Goal: Information Seeking & Learning: Learn about a topic

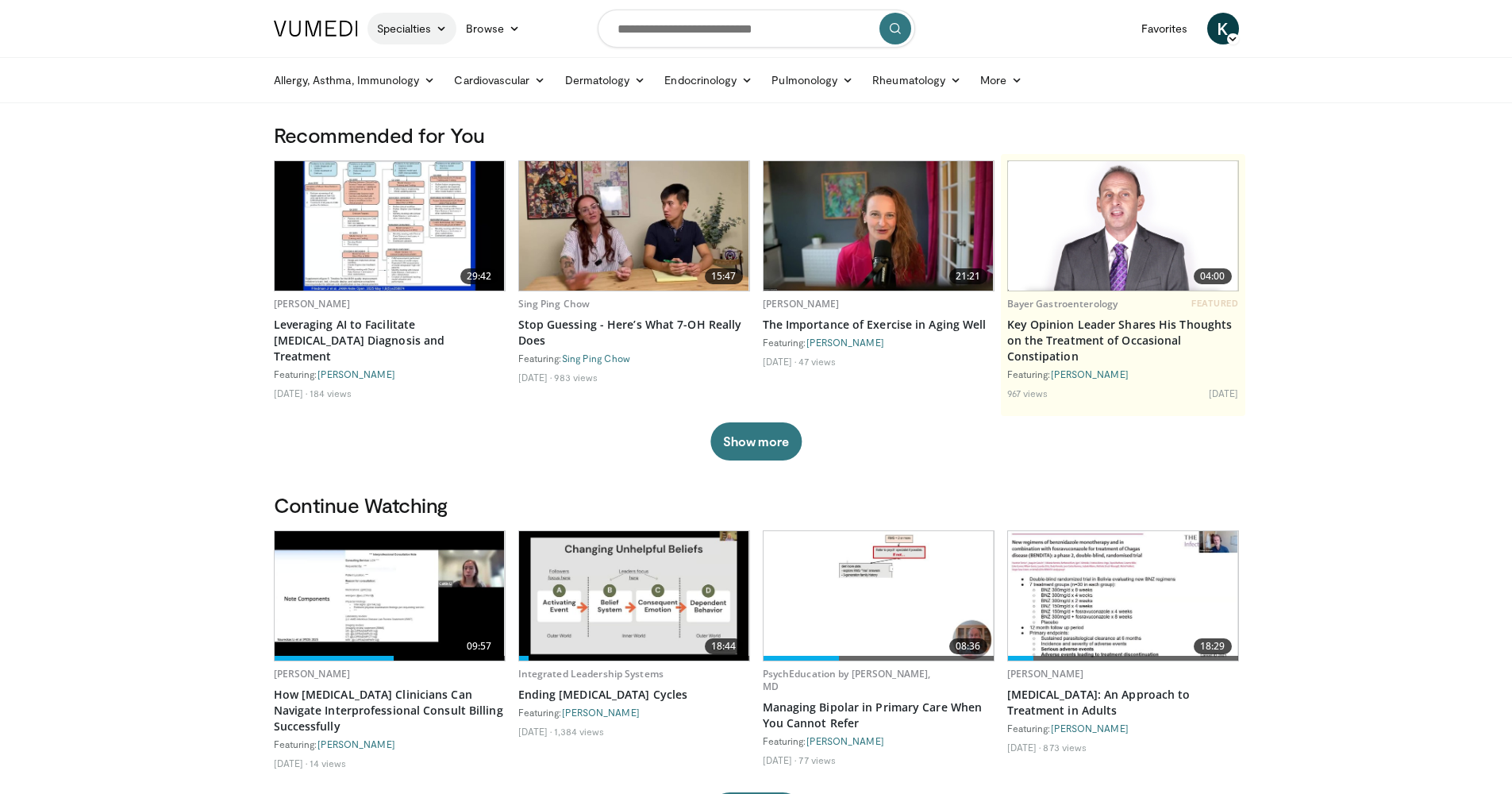
click at [396, 38] on link "Specialties" at bounding box center [412, 28] width 89 height 32
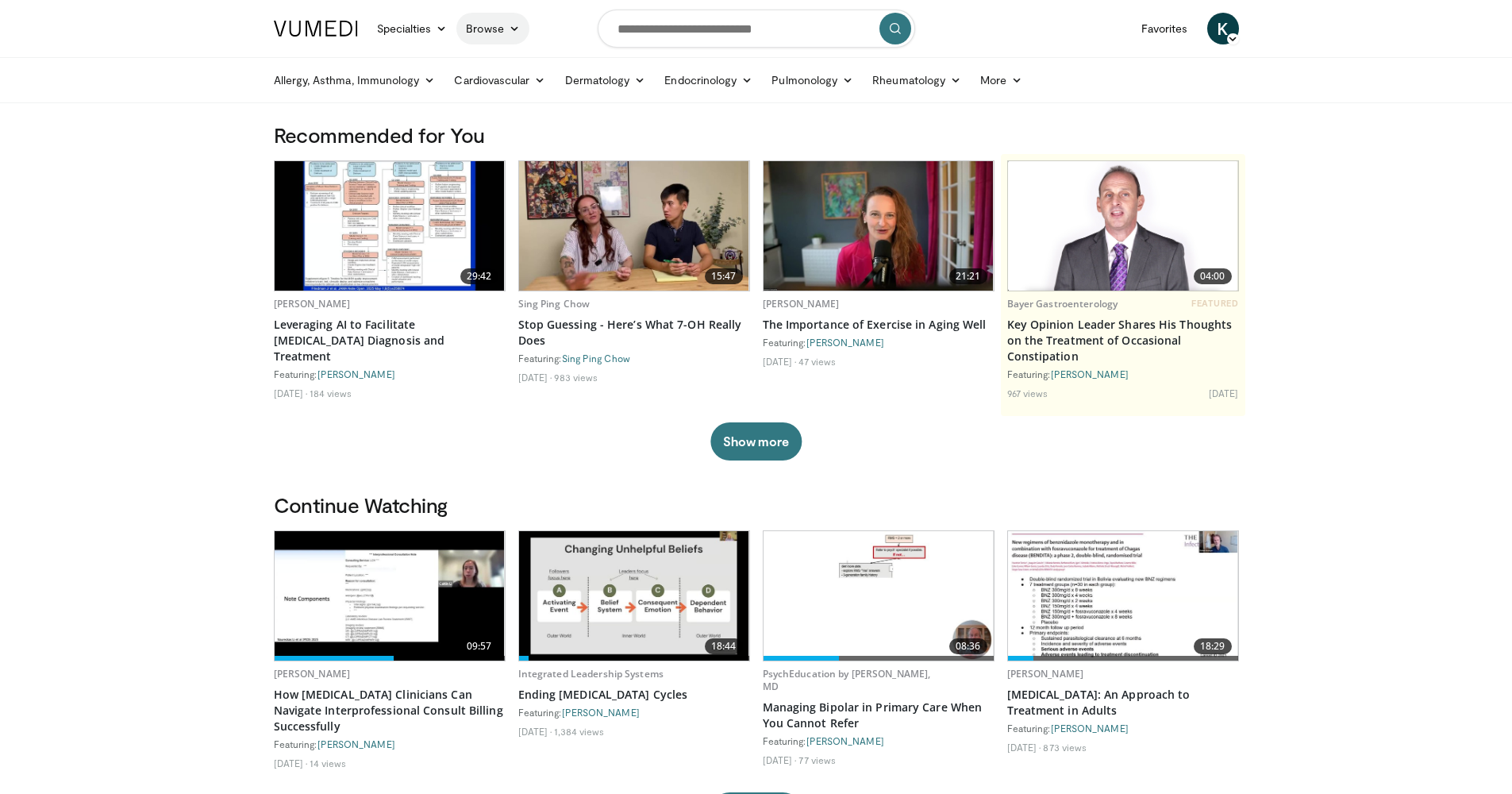
click at [488, 35] on link "Browse" at bounding box center [493, 28] width 73 height 32
click at [528, 63] on link "Channels" at bounding box center [552, 66] width 189 height 26
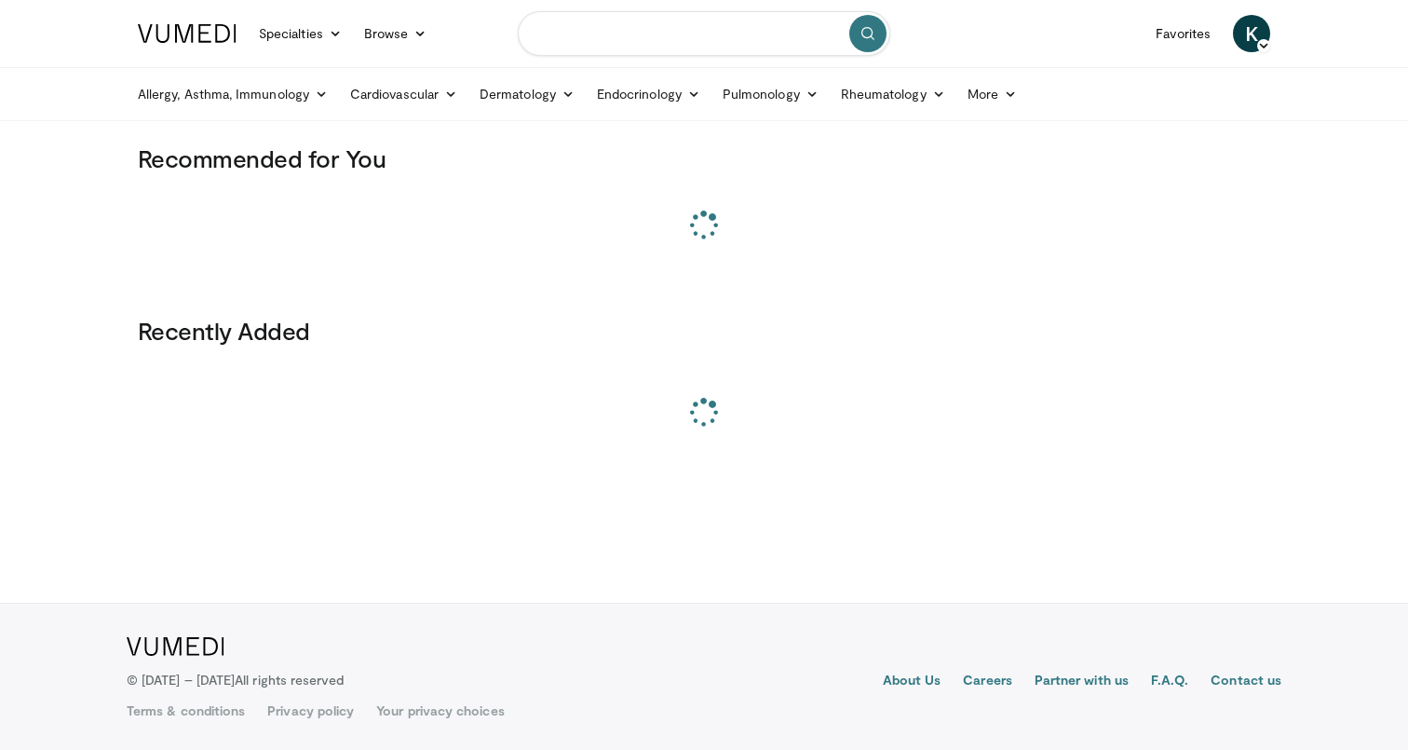
click at [684, 37] on input "Search topics, interventions" at bounding box center [704, 33] width 372 height 45
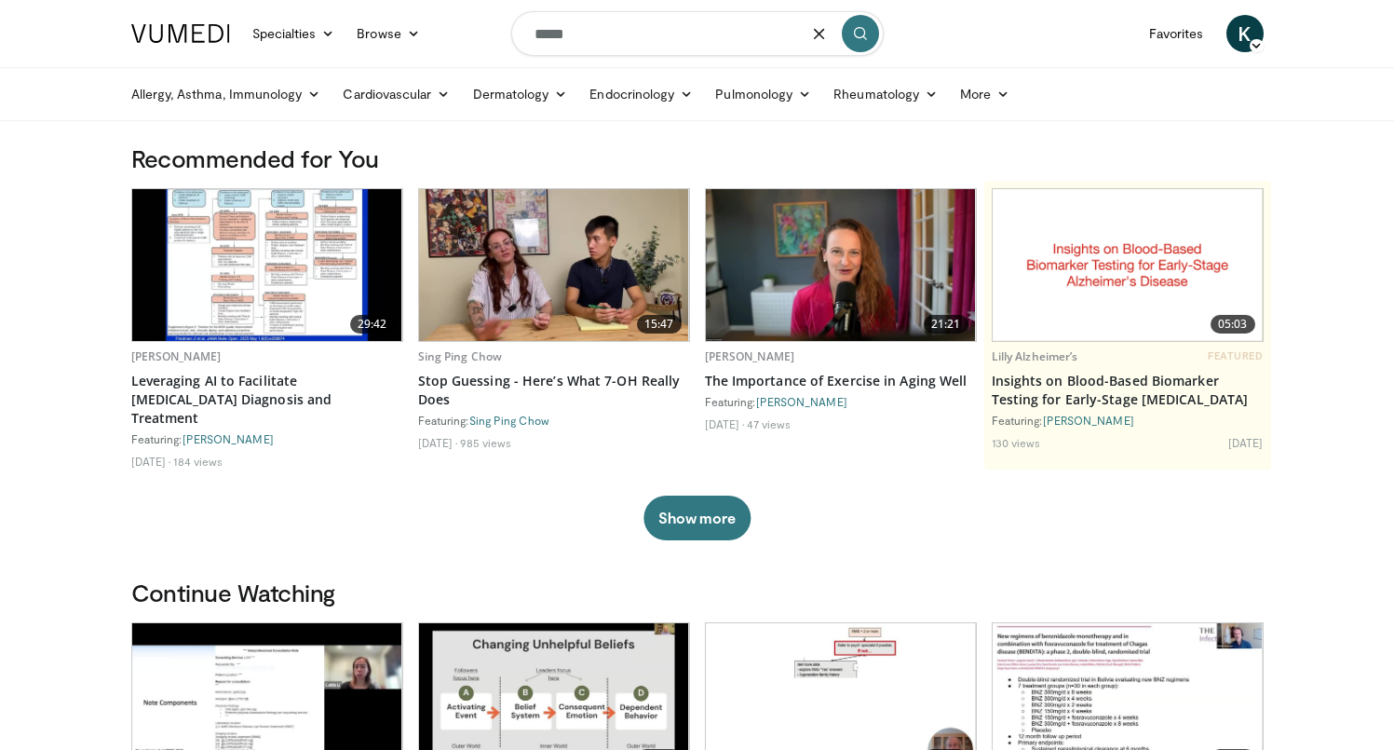
type input "******"
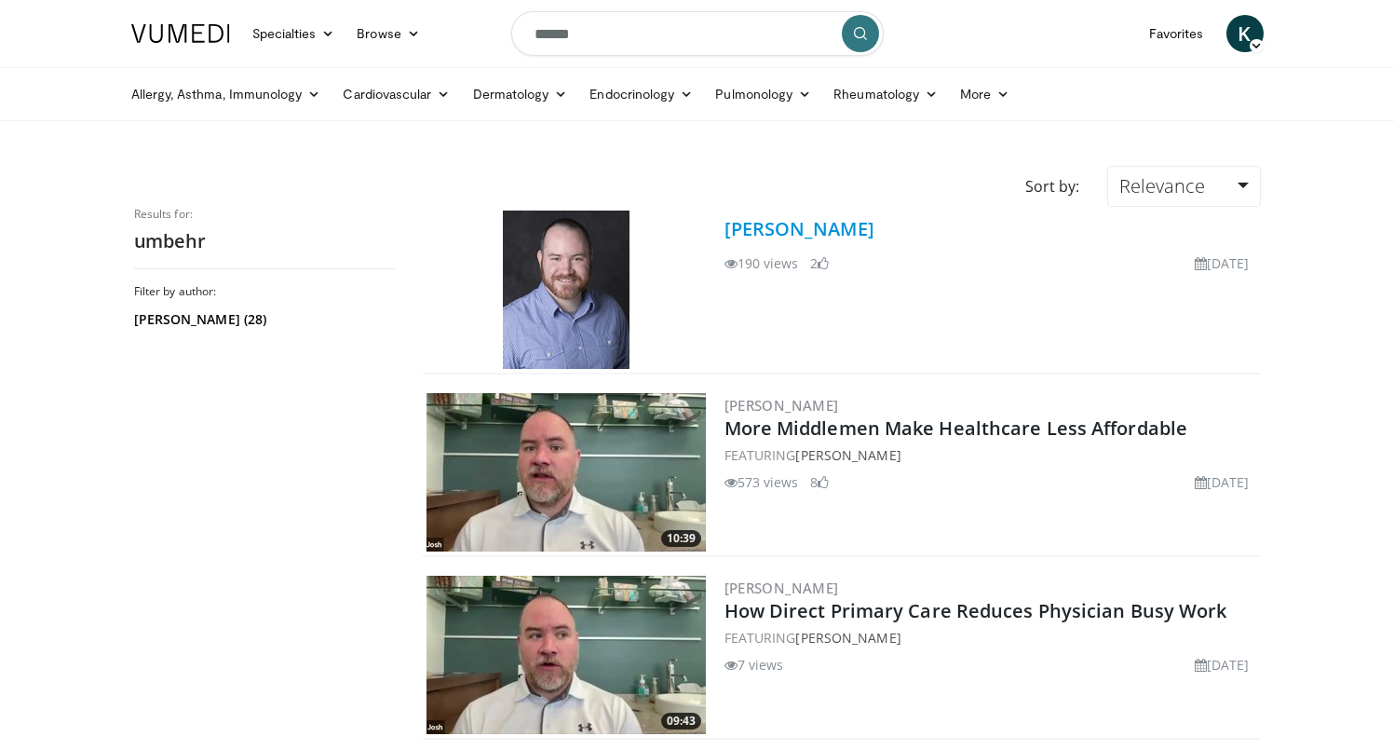
click at [796, 230] on link "[PERSON_NAME]" at bounding box center [799, 228] width 150 height 25
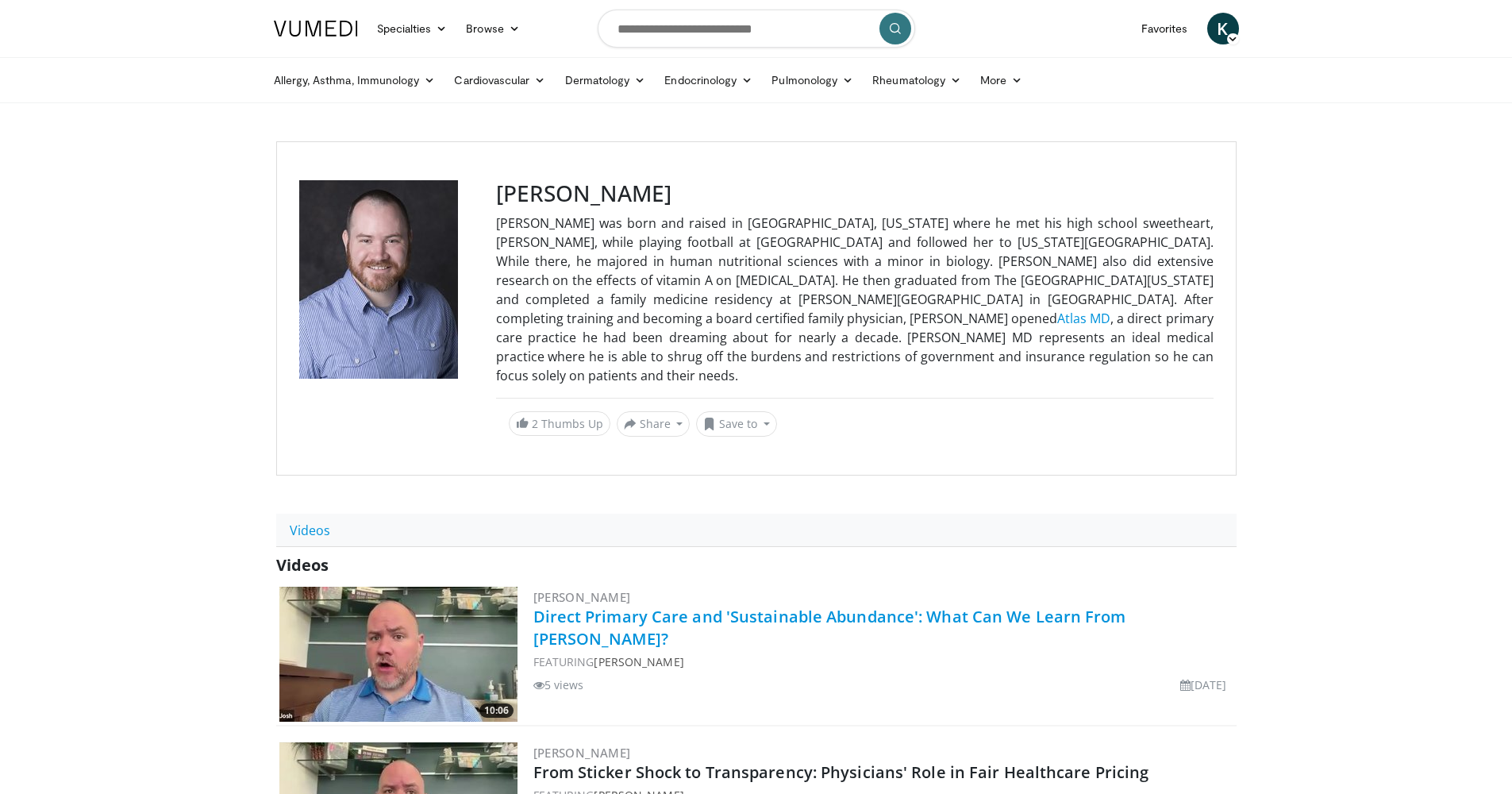
click at [642, 606] on link "Direct Primary Care and 'Sustainable Abundance': What Can We Learn From Tesla?" at bounding box center [830, 628] width 593 height 43
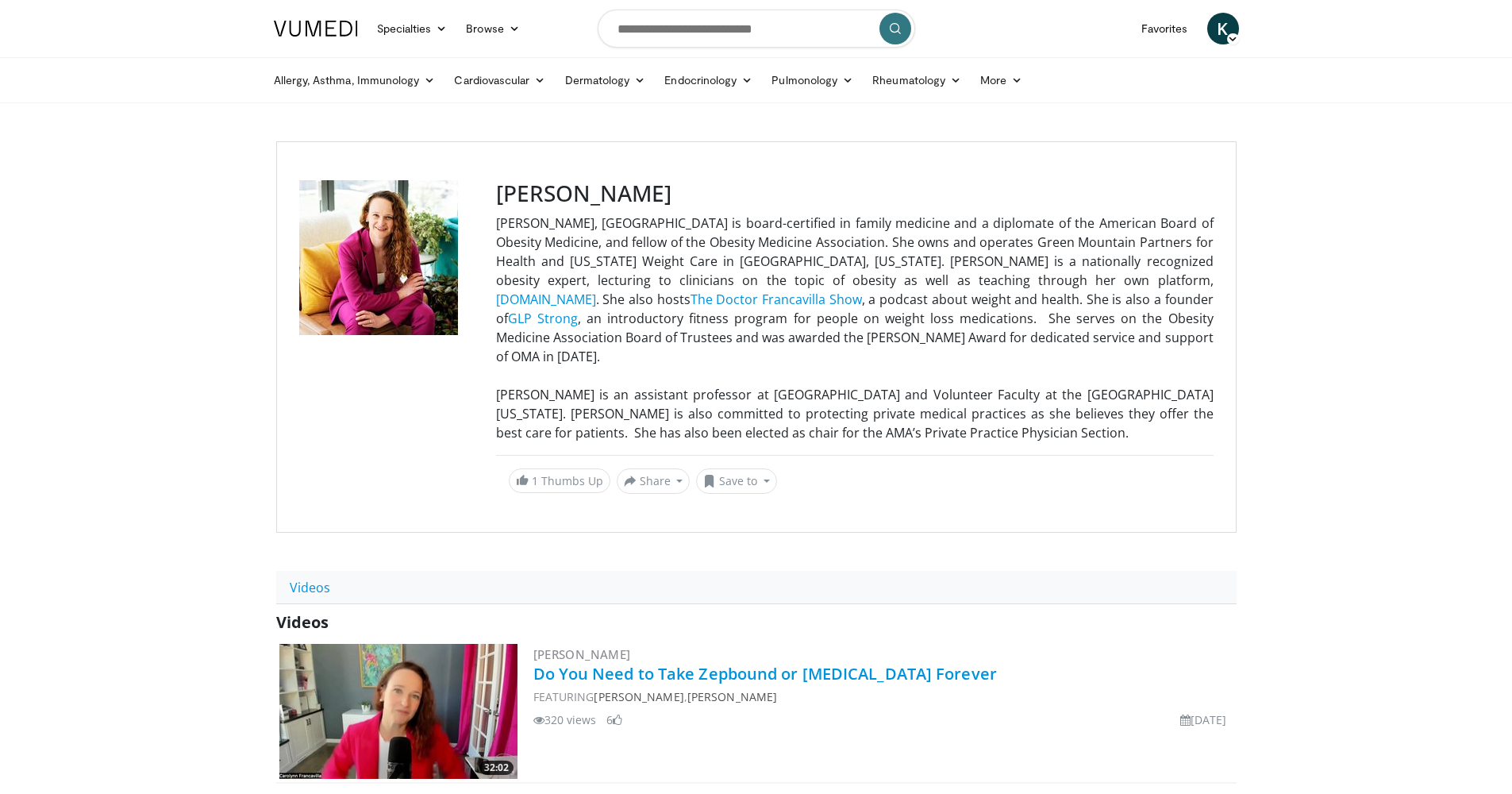
click at [675, 639] on link "Do You Need to Take Zepbound or [MEDICAL_DATA] Forever" at bounding box center [765, 674] width 464 height 21
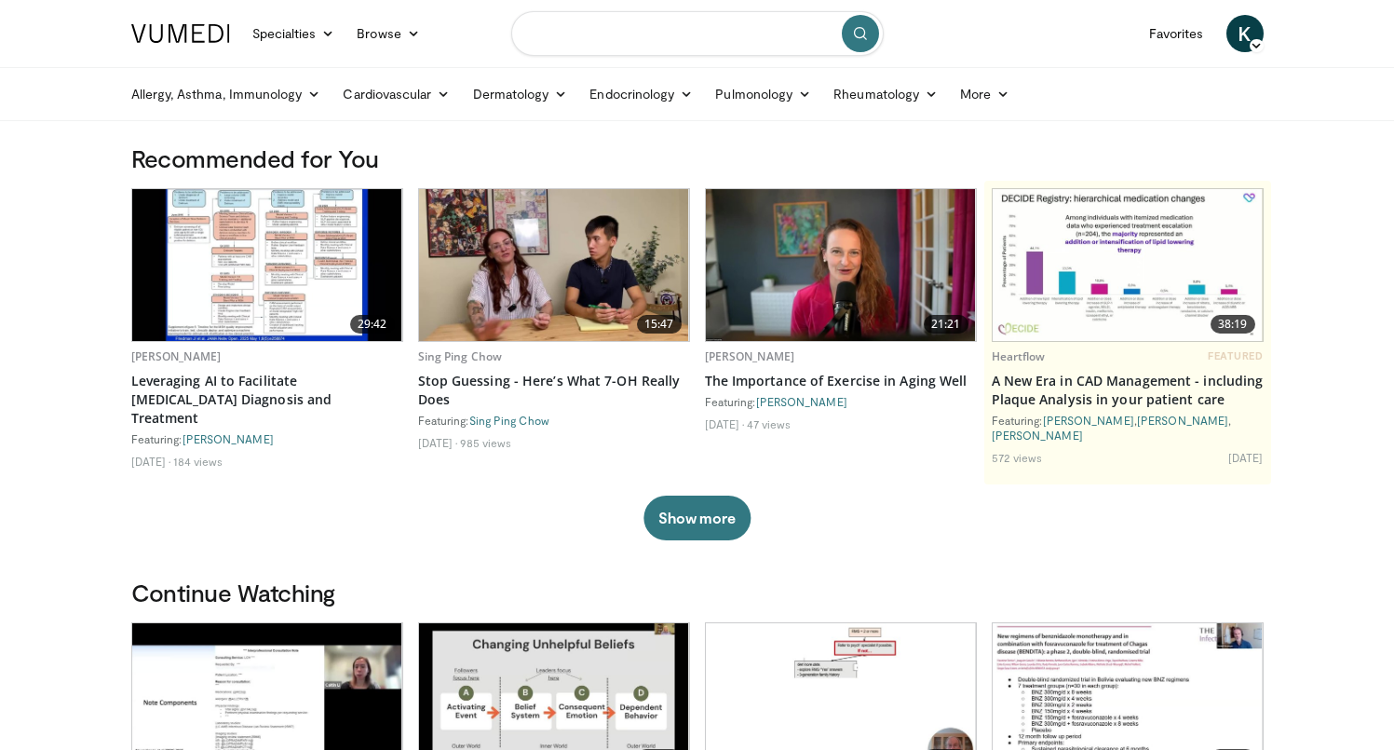
click at [752, 27] on input "Search topics, interventions" at bounding box center [697, 33] width 372 height 45
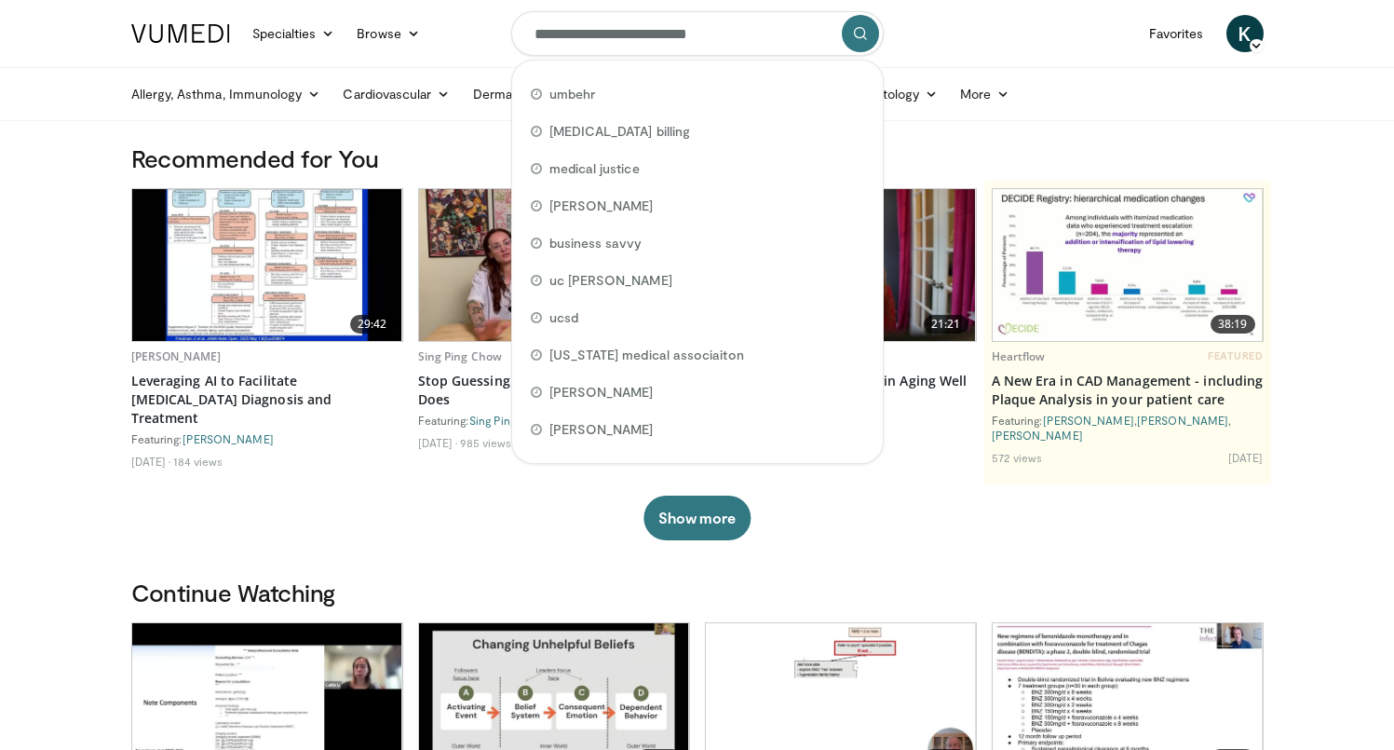
type input "**********"
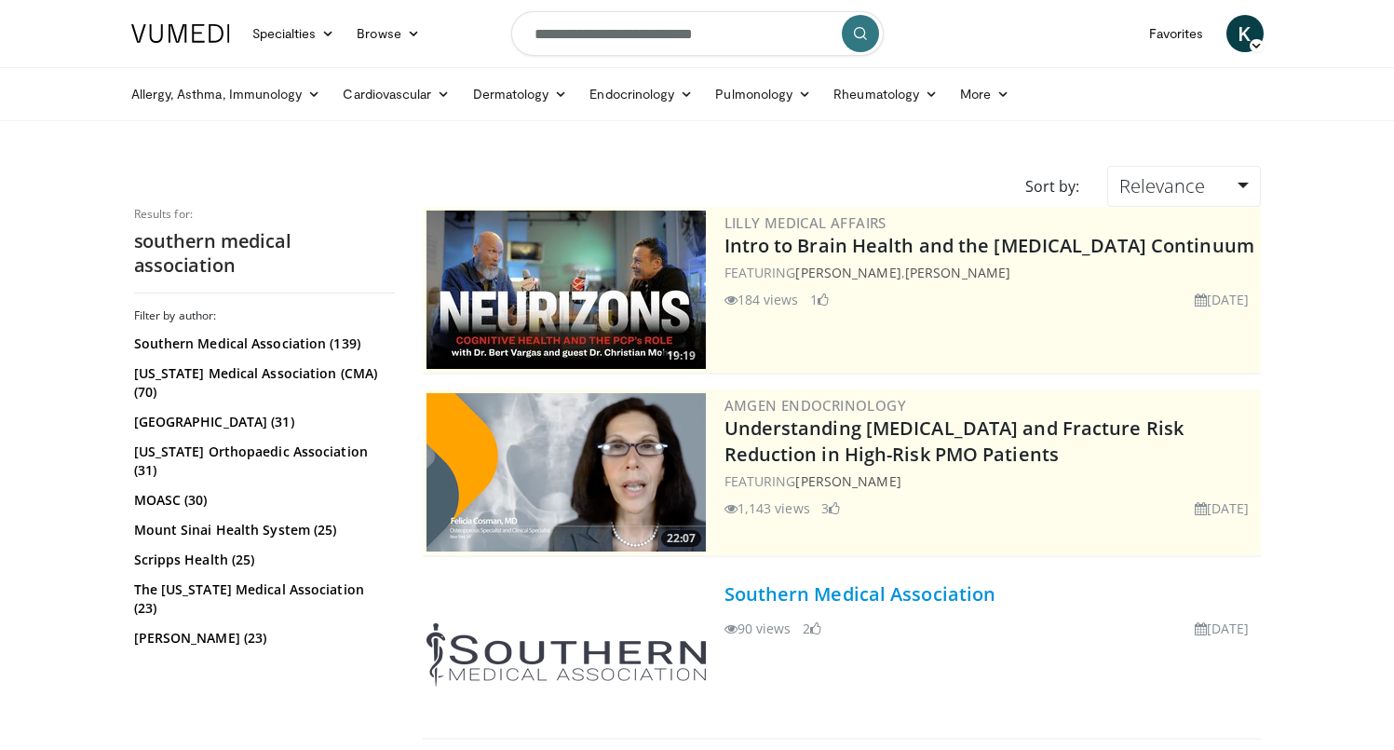
click at [809, 597] on link "Southern Medical Association" at bounding box center [860, 593] width 272 height 25
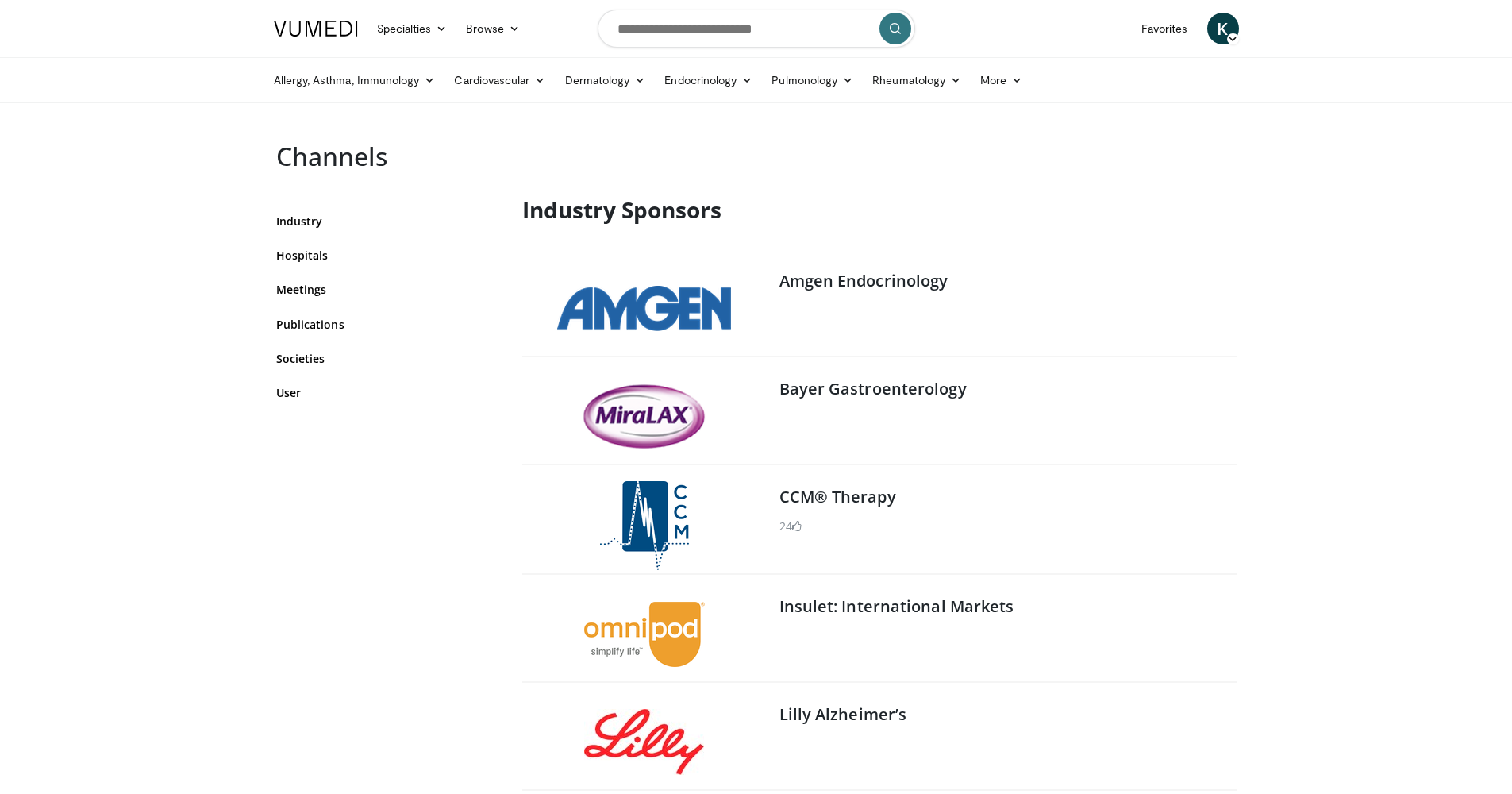
click at [347, 32] on img at bounding box center [315, 28] width 84 height 16
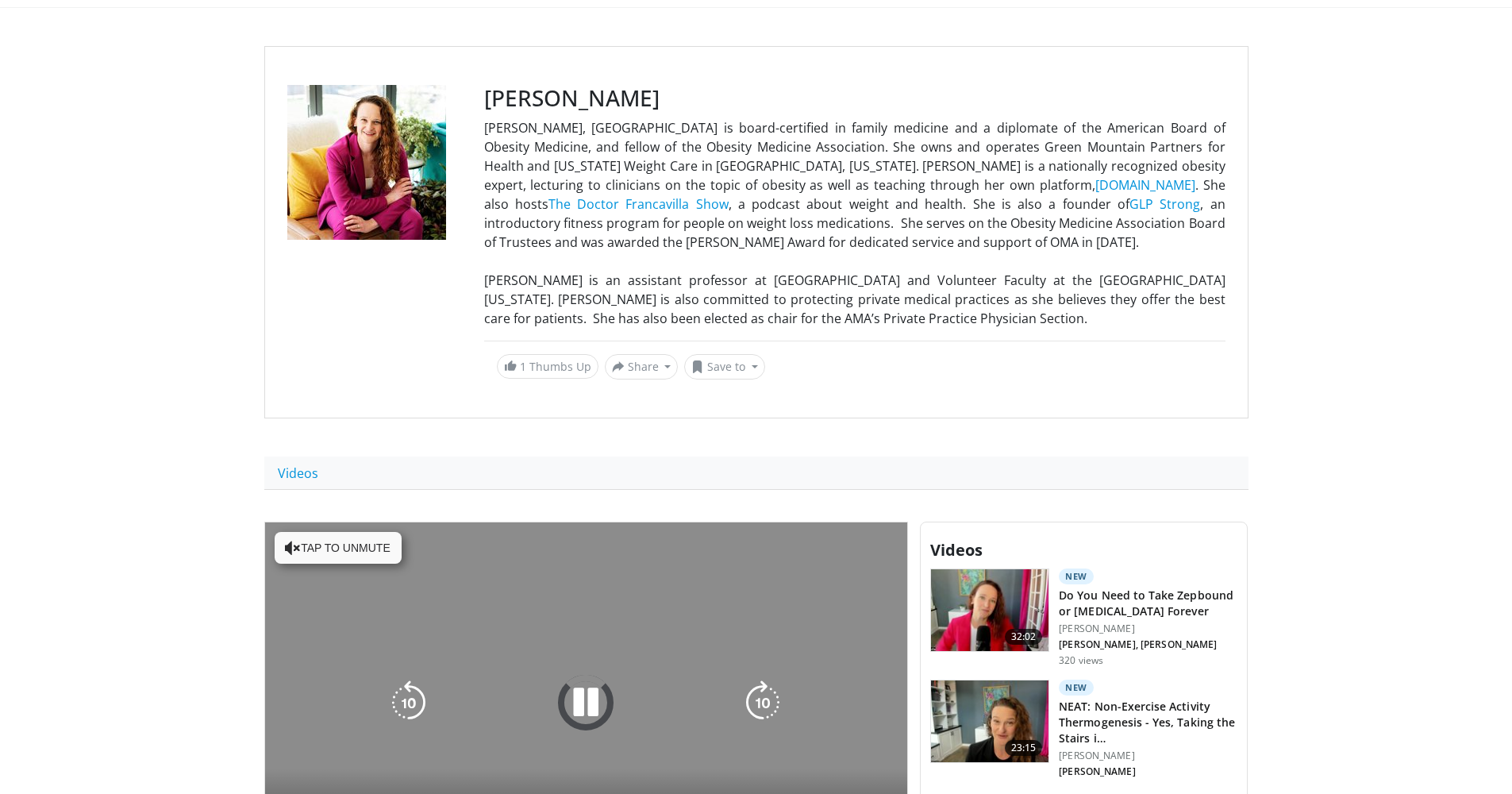
scroll to position [197, 0]
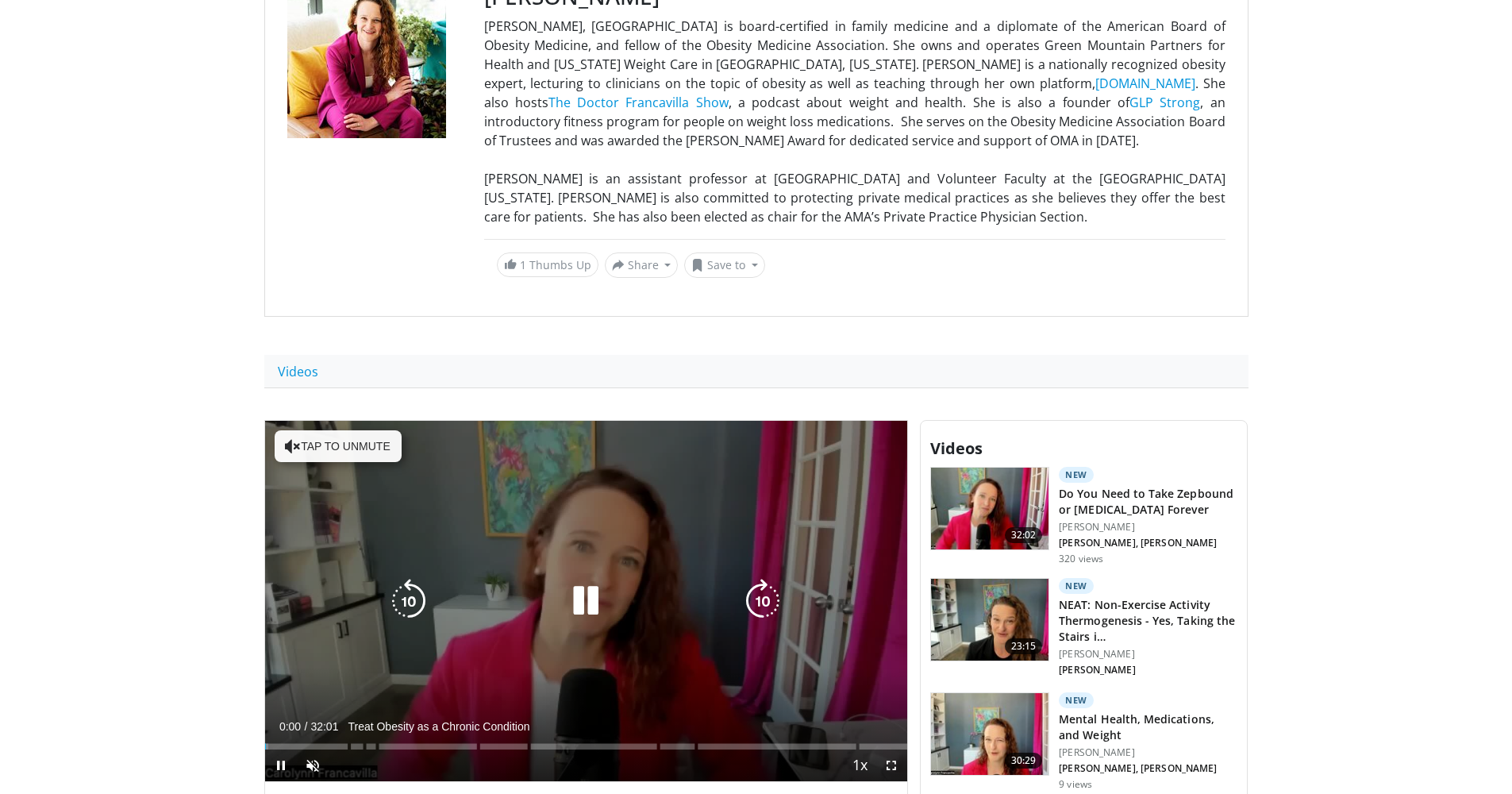
click at [593, 599] on icon "Video Player" at bounding box center [586, 601] width 44 height 44
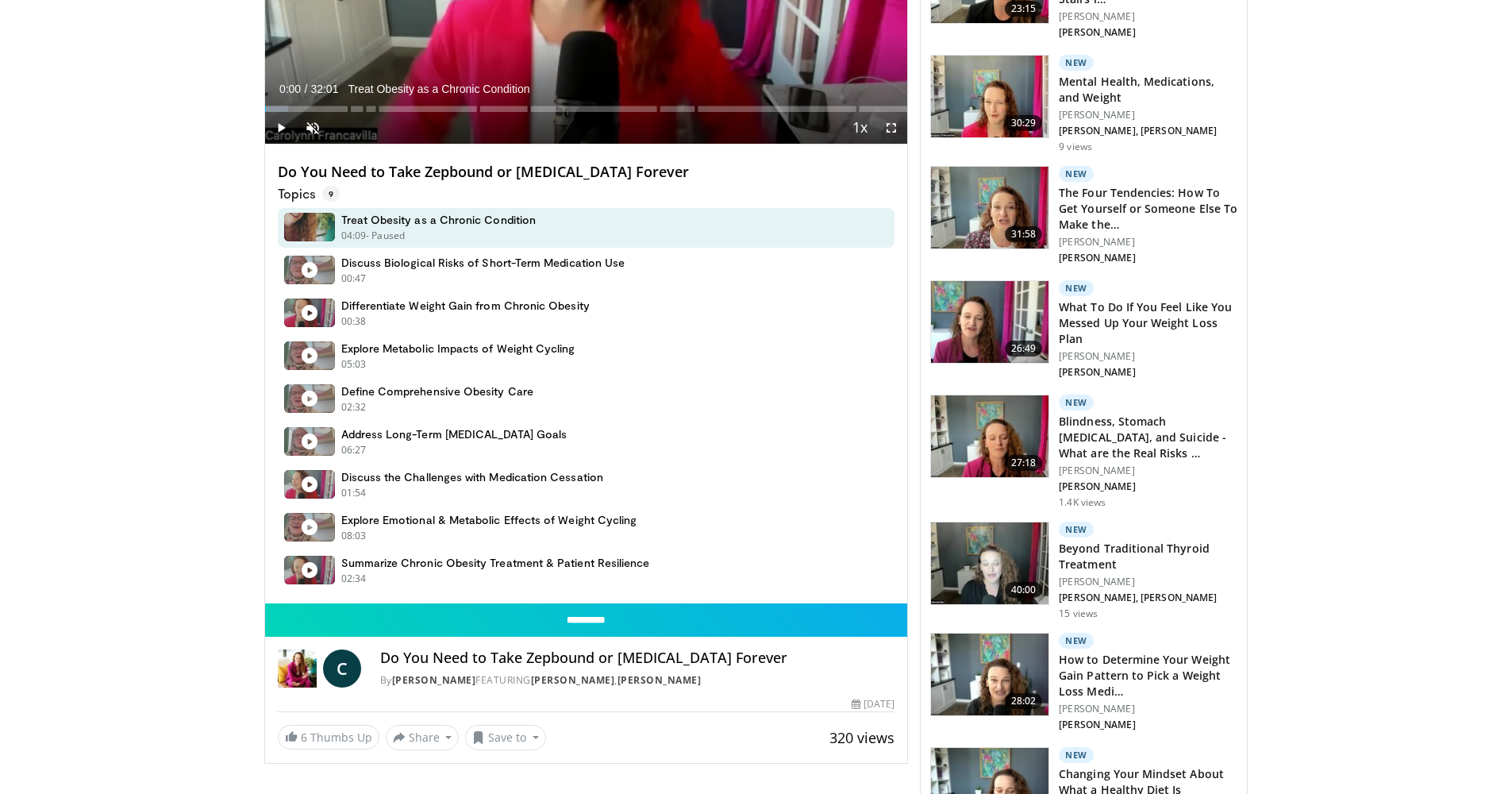
scroll to position [959, 0]
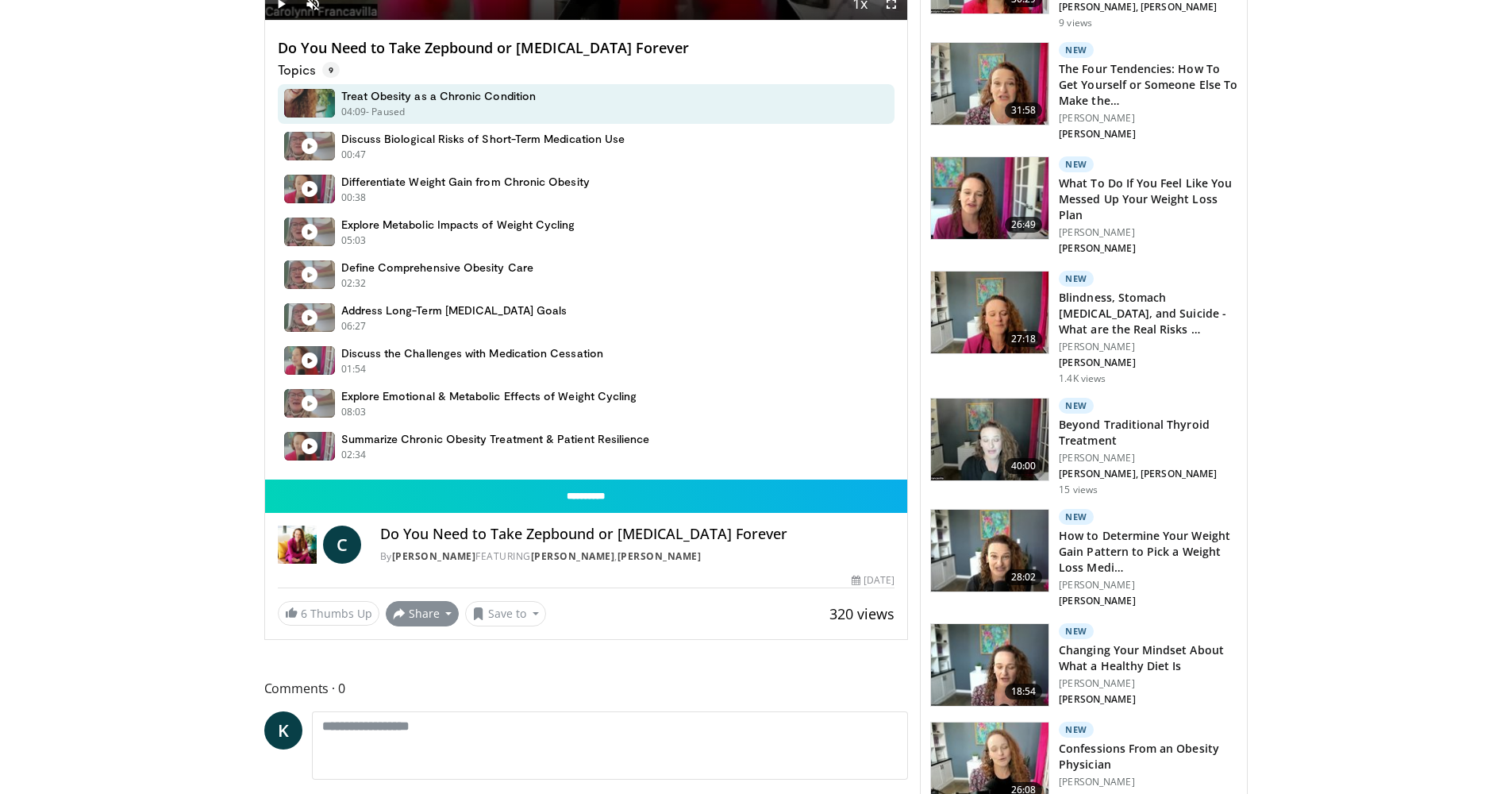
click at [436, 618] on button "Share" at bounding box center [423, 614] width 74 height 26
click at [515, 623] on button "Save to" at bounding box center [505, 614] width 81 height 26
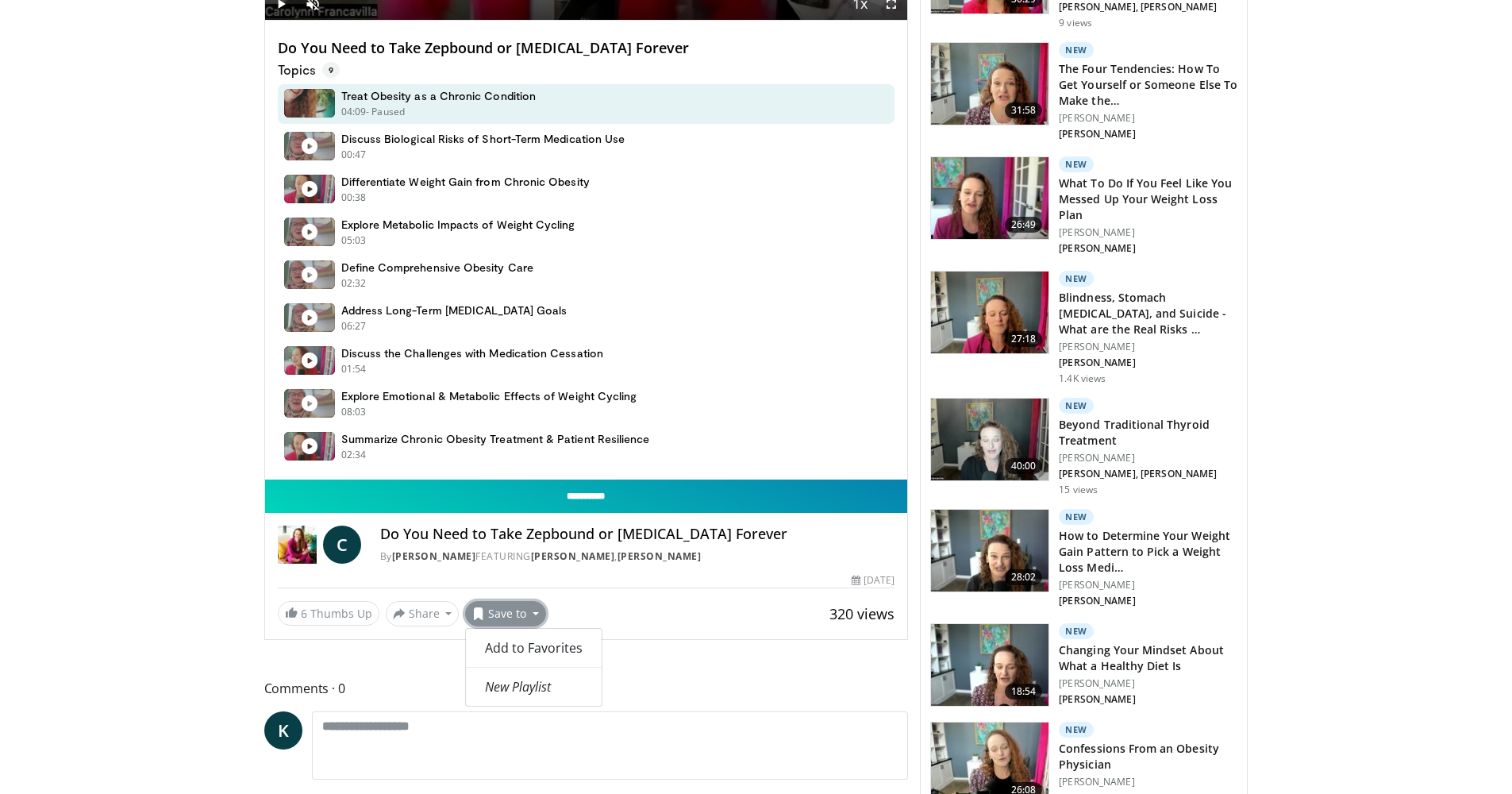
click at [649, 504] on input "**********" at bounding box center [586, 496] width 643 height 33
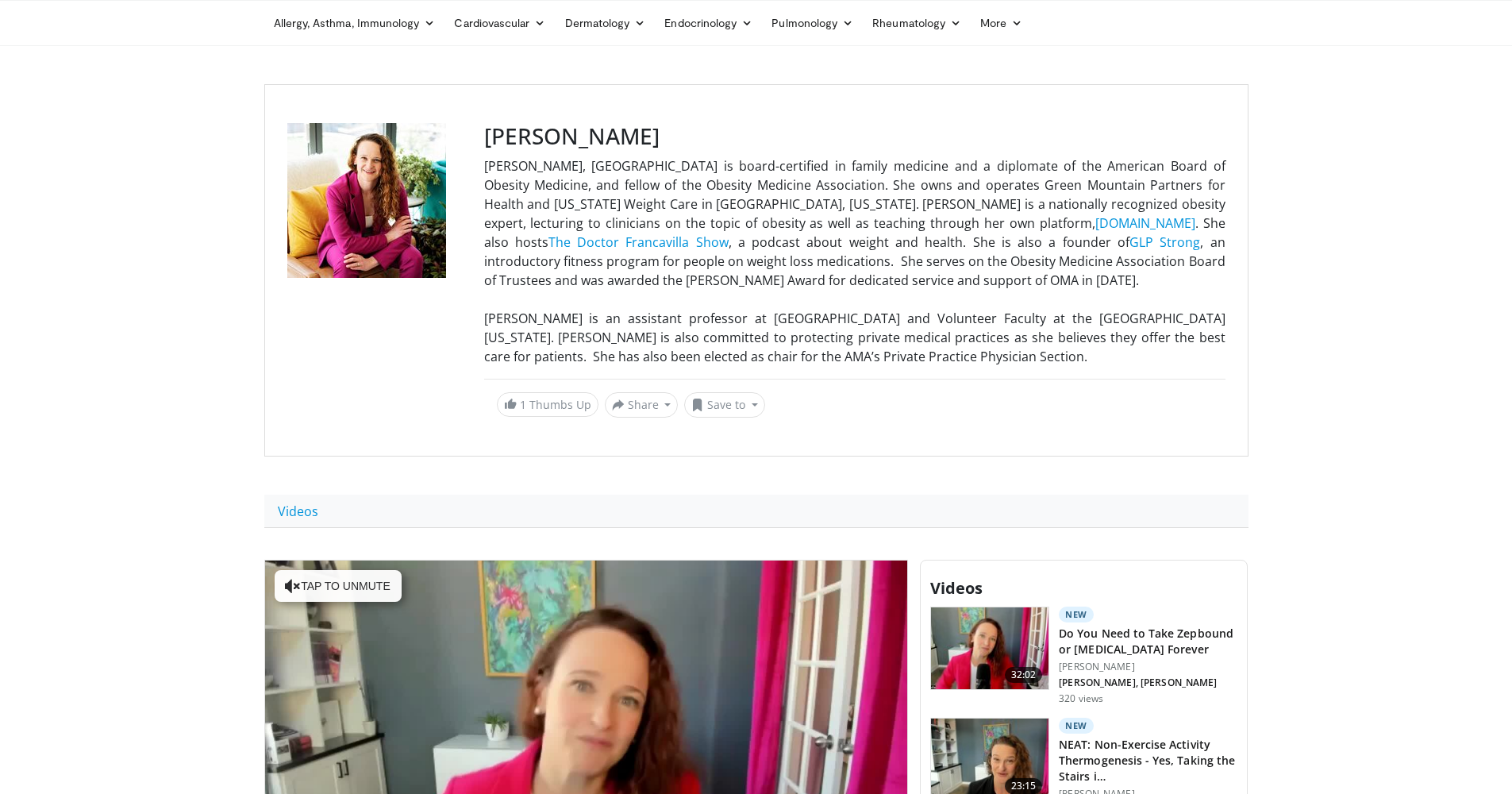
scroll to position [75, 0]
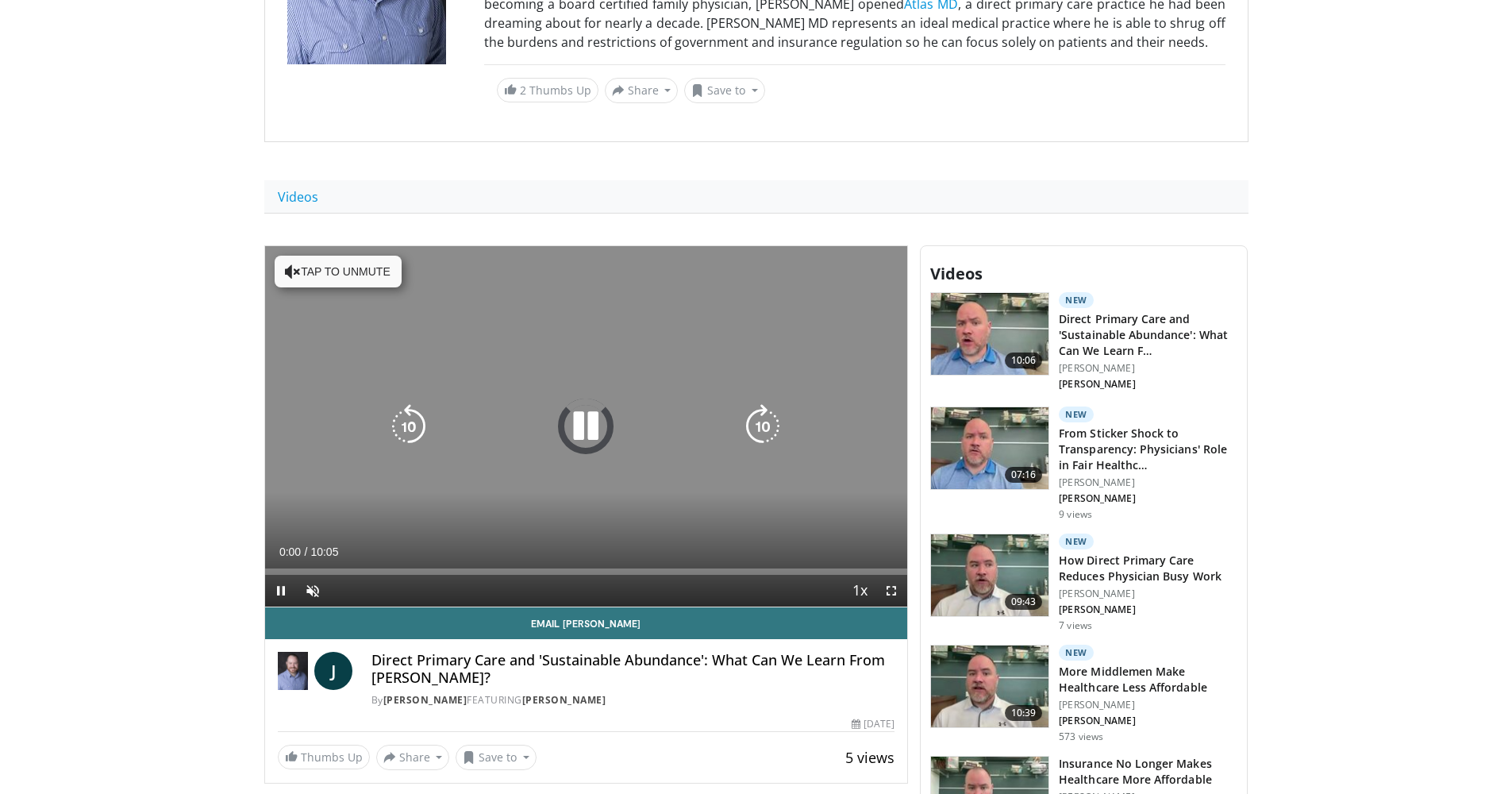
scroll to position [509, 0]
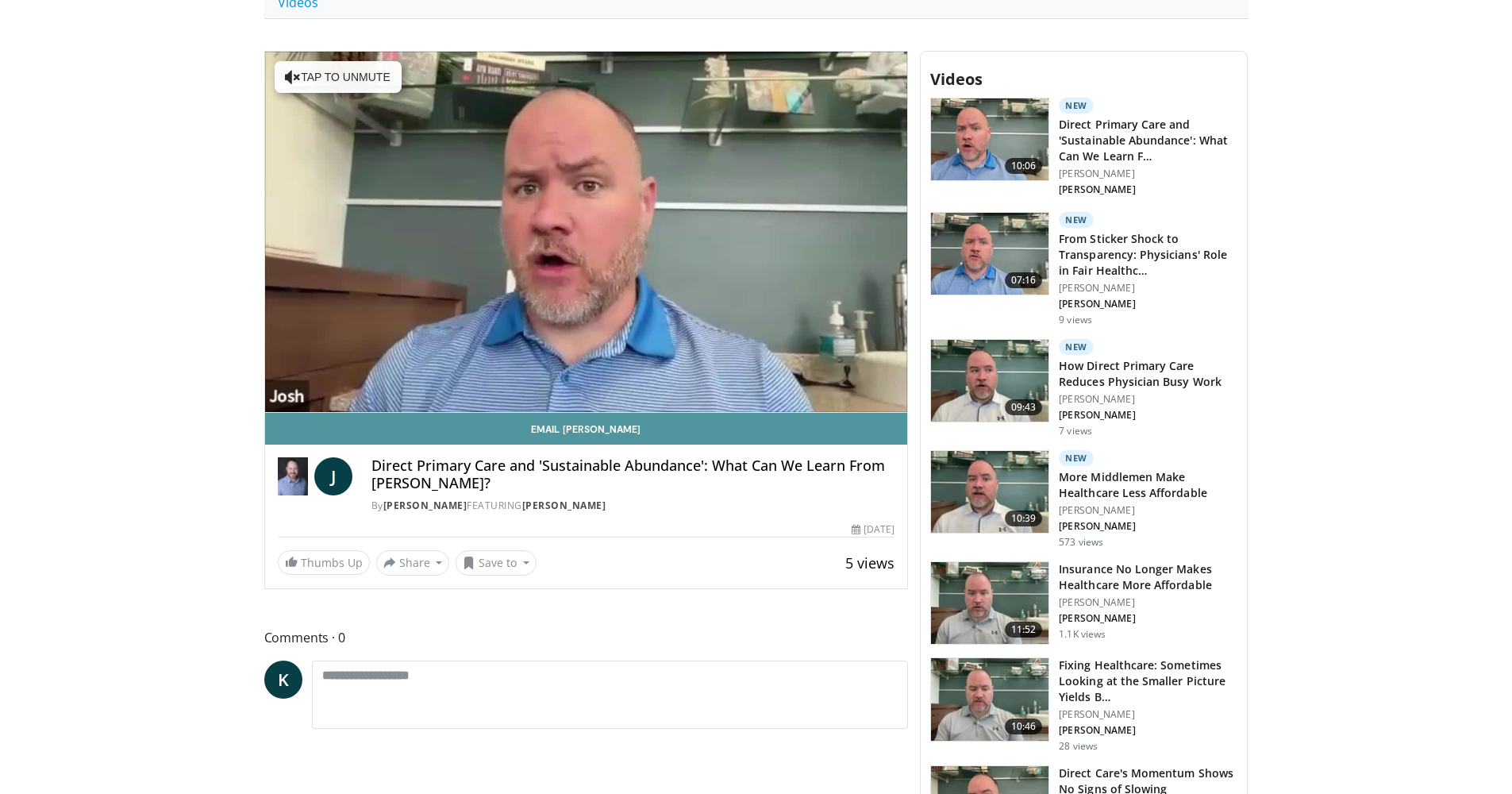
click at [588, 428] on link "Email [PERSON_NAME]" at bounding box center [586, 428] width 643 height 32
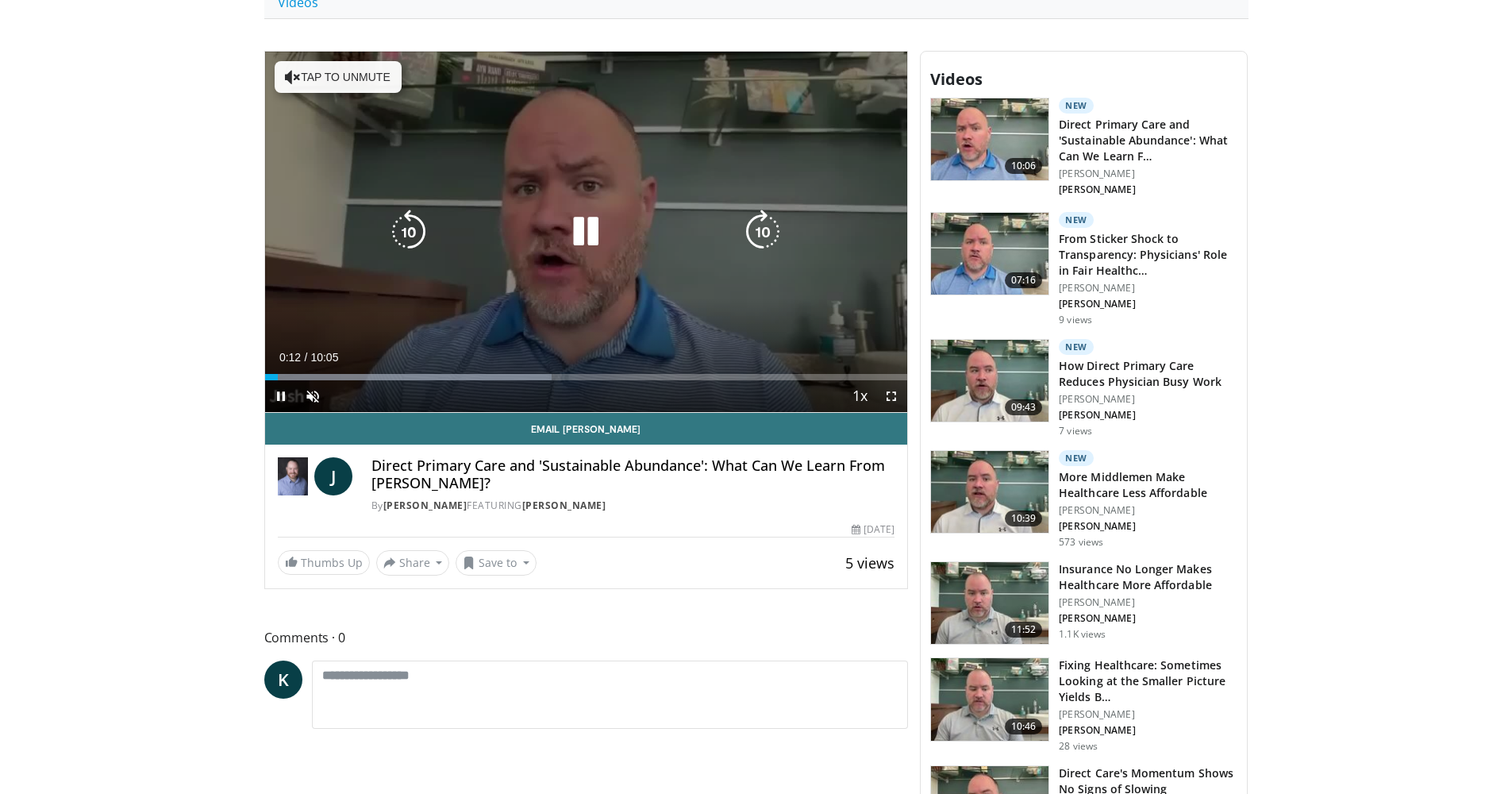
click at [583, 235] on icon "Video Player" at bounding box center [586, 232] width 44 height 44
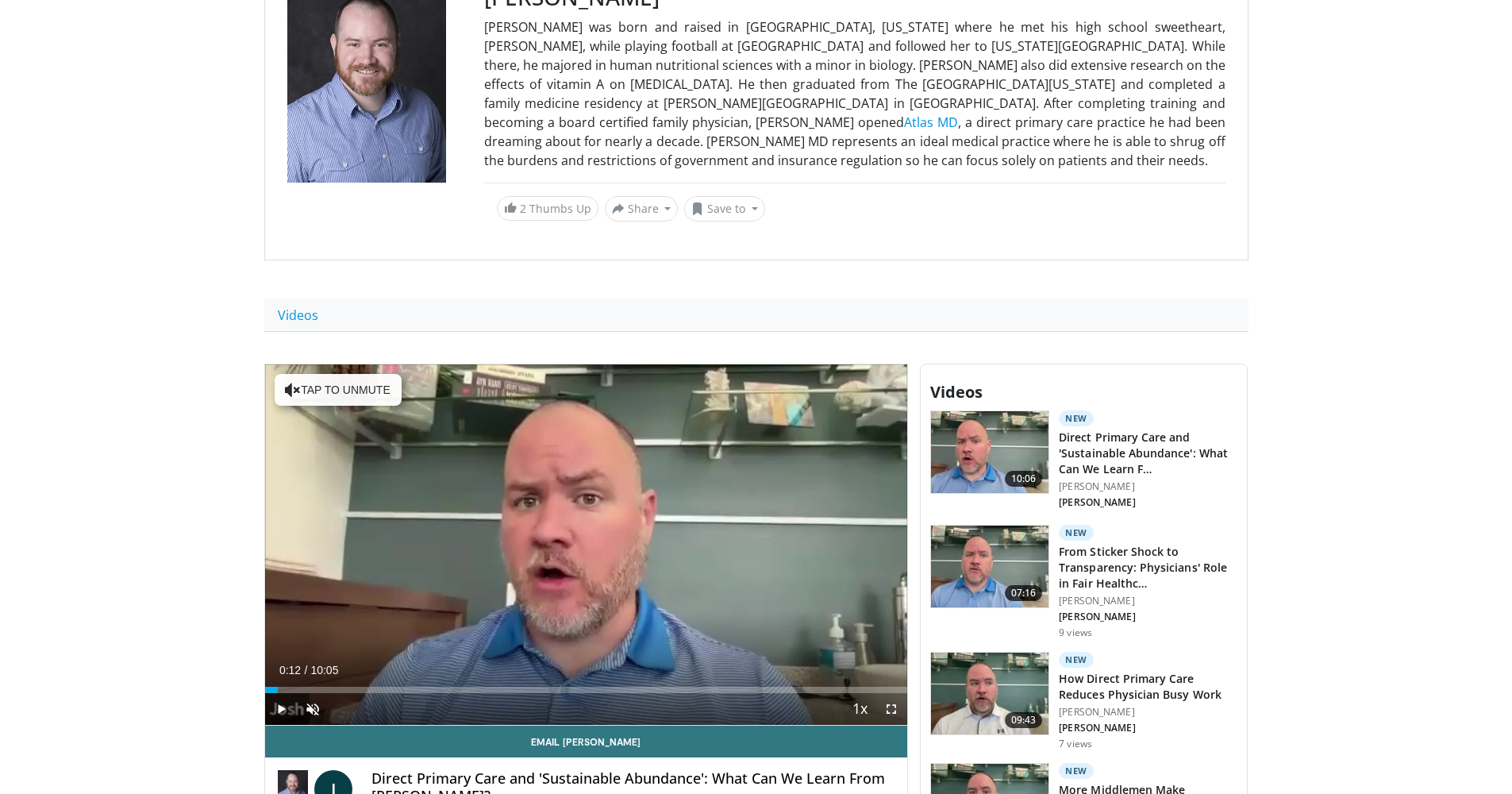
scroll to position [329, 0]
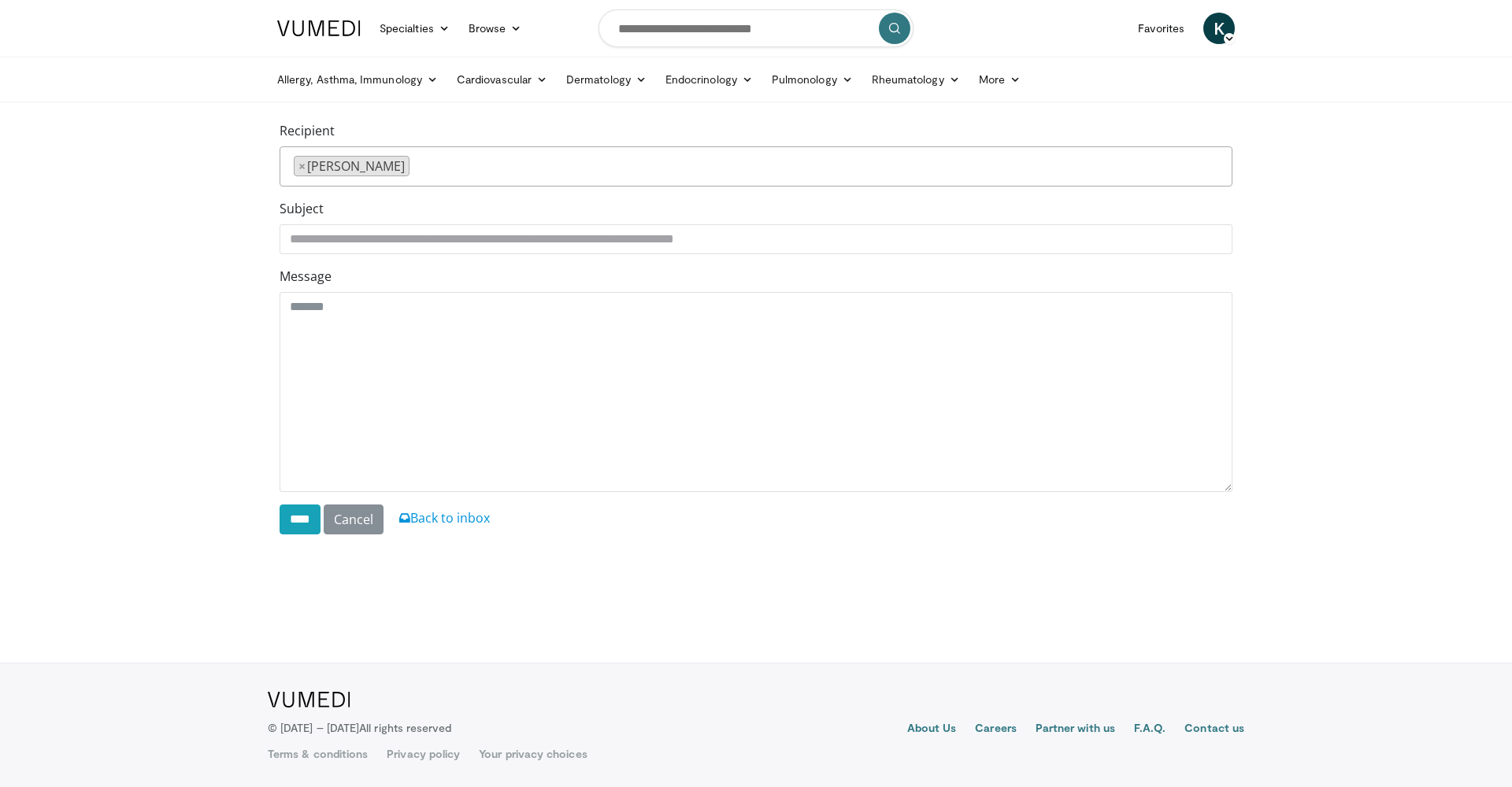
click at [1229, 39] on icon at bounding box center [1229, 38] width 11 height 11
drag, startPoint x: 1239, startPoint y: 57, endPoint x: 1285, endPoint y: 42, distance: 48.4
click at [1253, 50] on header "Specialties Adult & Family Medicine Allergy, [MEDICAL_DATA], Immunology Anesthe…" at bounding box center [756, 51] width 1512 height 102
